Goal: Navigation & Orientation: Find specific page/section

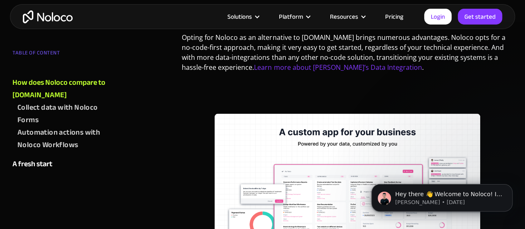
scroll to position [775, 0]
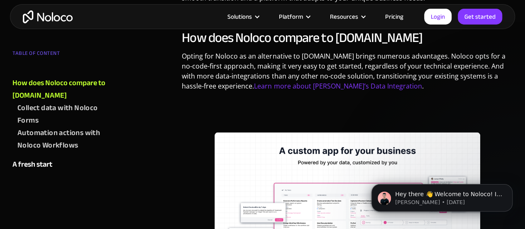
click at [64, 12] on img "home" at bounding box center [48, 16] width 50 height 13
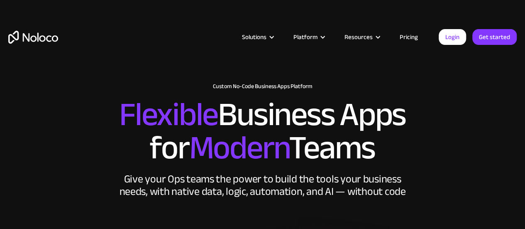
click at [409, 39] on link "Pricing" at bounding box center [409, 37] width 39 height 11
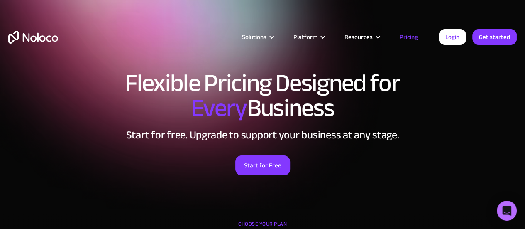
click at [54, 39] on img "home" at bounding box center [33, 37] width 50 height 13
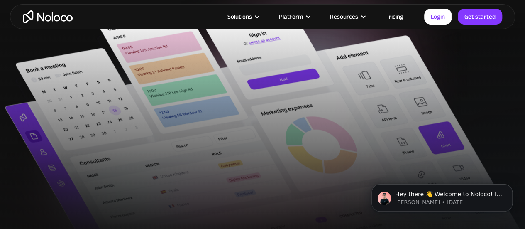
scroll to position [291, 0]
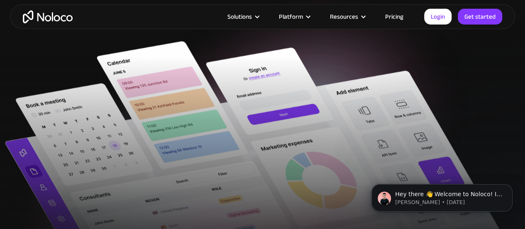
click at [398, 19] on link "Pricing" at bounding box center [394, 16] width 39 height 11
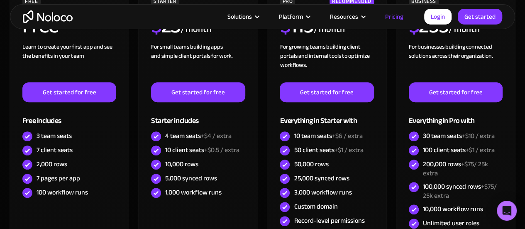
scroll to position [332, 0]
